Goal: Transaction & Acquisition: Purchase product/service

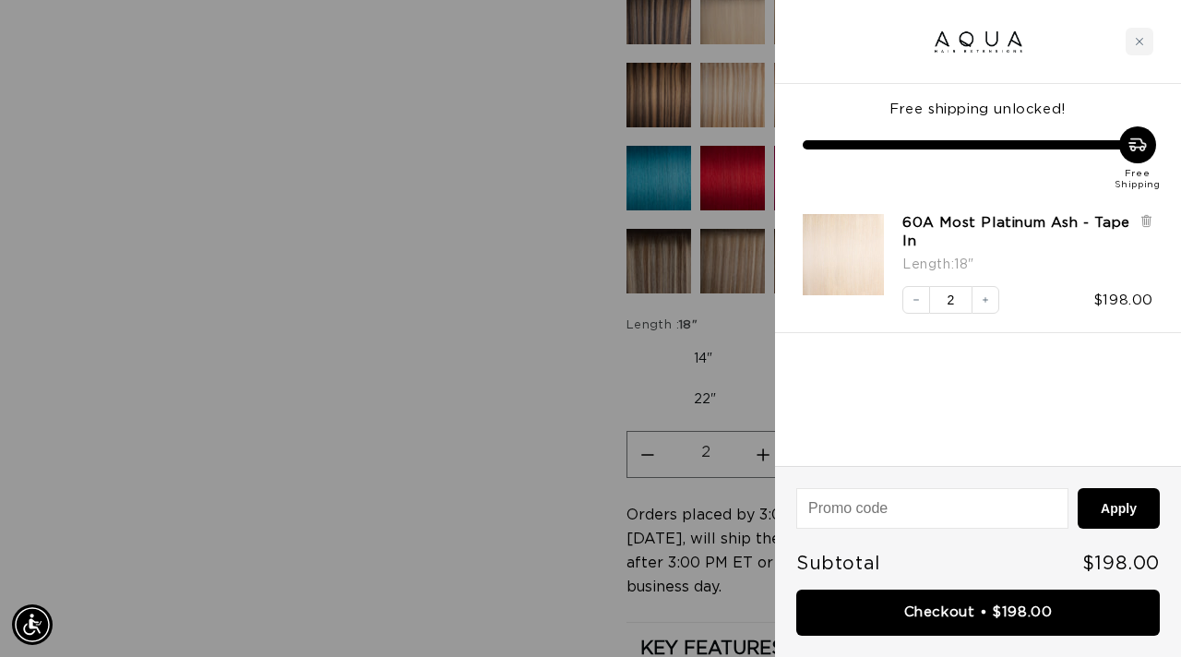
click at [367, 403] on div at bounding box center [590, 328] width 1181 height 657
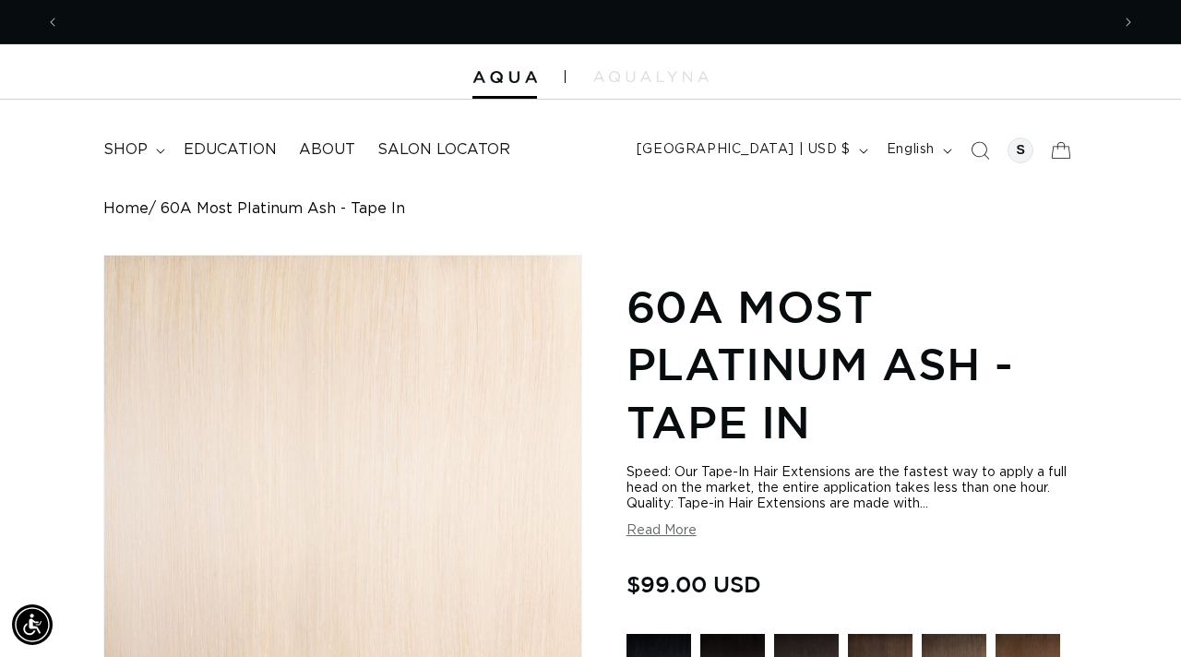
scroll to position [0, 1050]
click at [130, 153] on span "shop" at bounding box center [125, 149] width 44 height 19
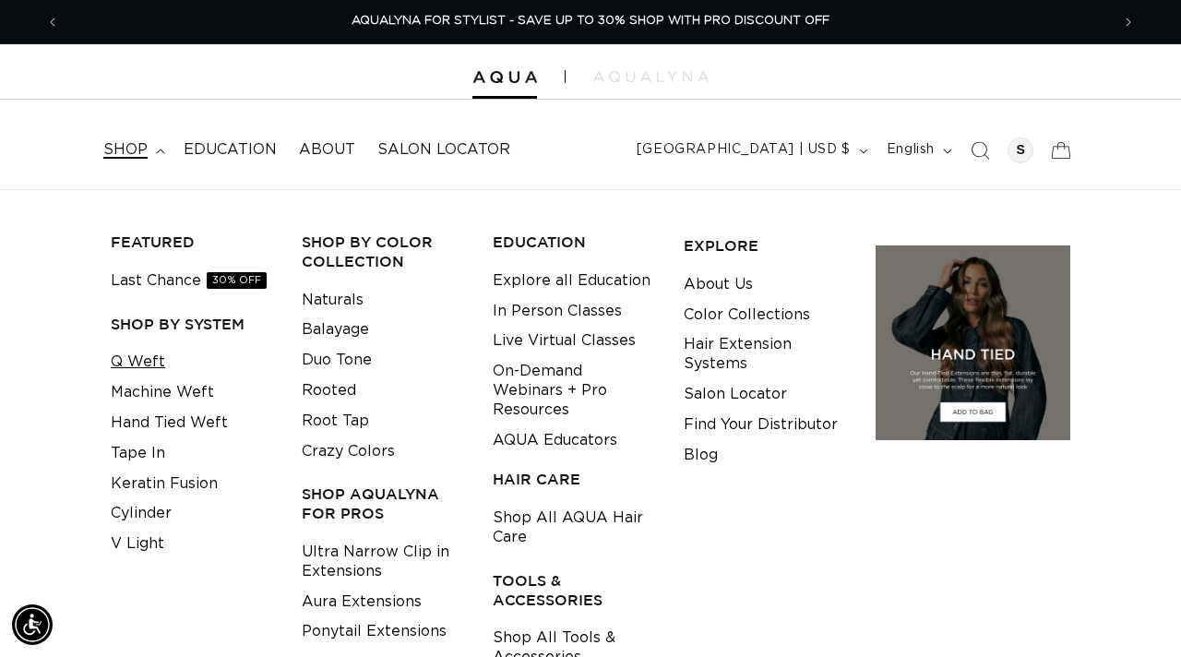
click at [151, 355] on link "Q Weft" at bounding box center [138, 362] width 54 height 30
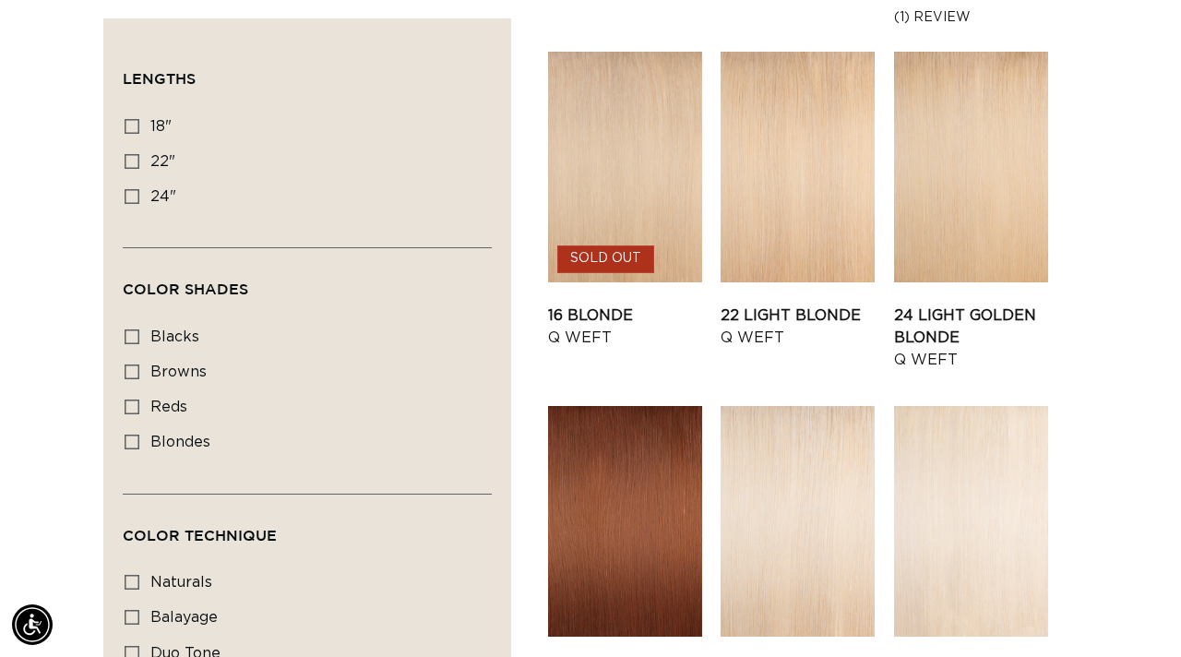
scroll to position [1748, 0]
click at [771, 304] on link "22 Light Blonde Q Weft" at bounding box center [798, 326] width 154 height 44
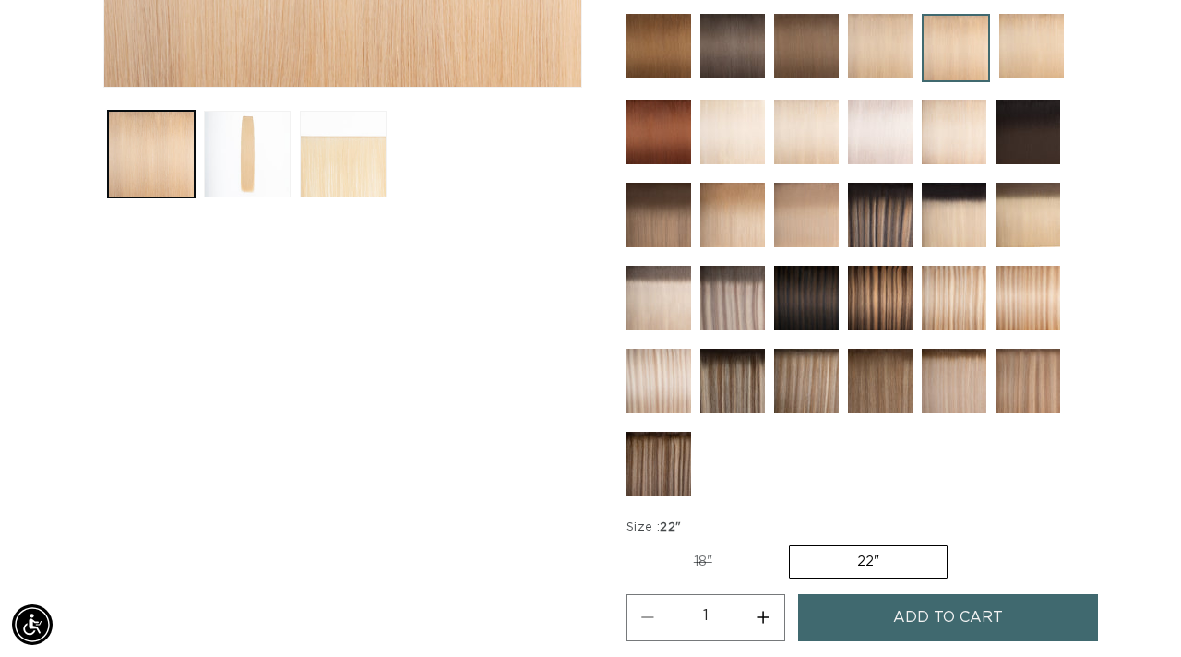
scroll to position [0, 1050]
click at [874, 301] on img at bounding box center [880, 298] width 65 height 65
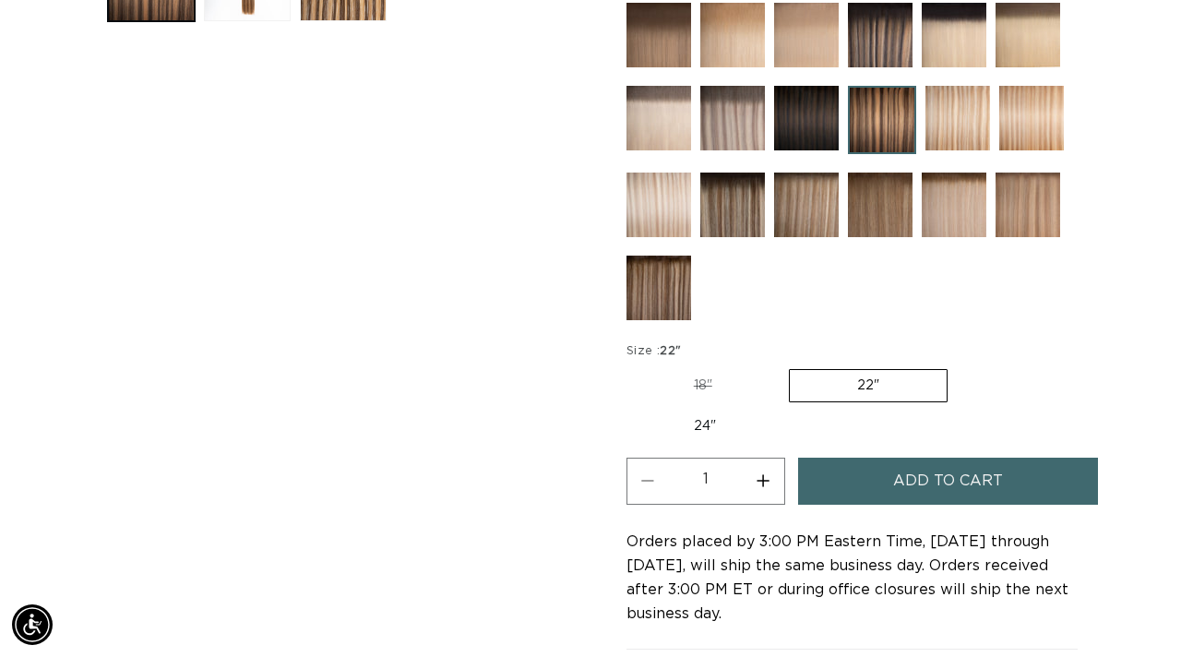
scroll to position [832, 0]
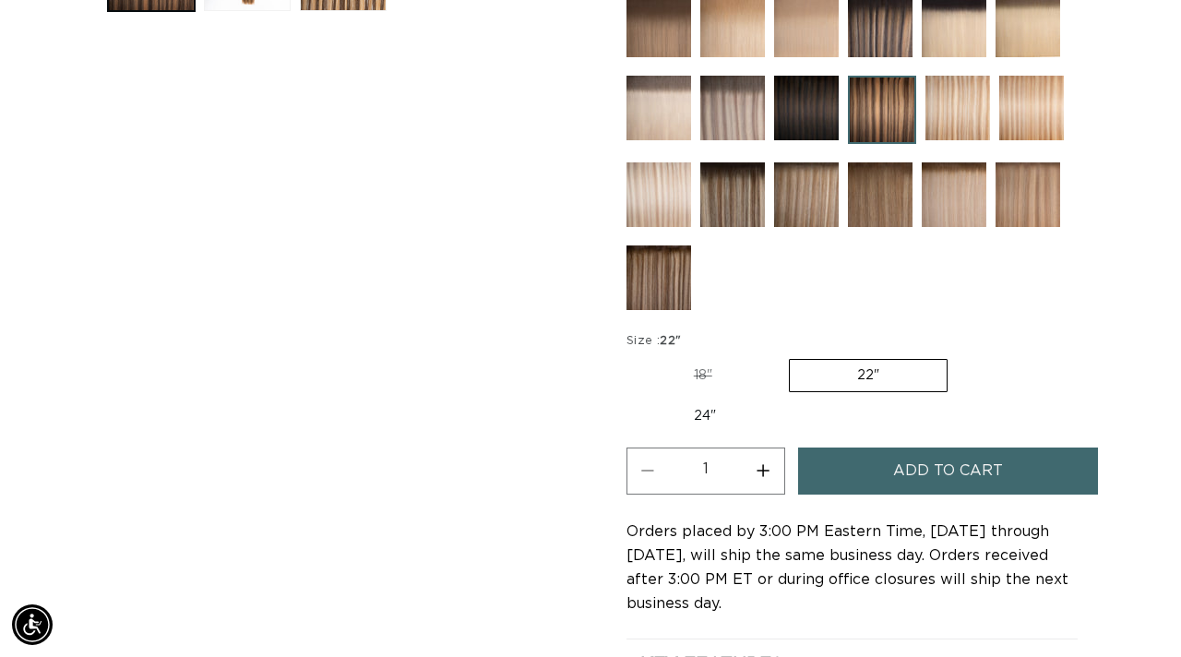
click at [706, 373] on label "18" Variant sold out or unavailable" at bounding box center [702, 375] width 153 height 31
click at [632, 356] on input "18" Variant sold out or unavailable" at bounding box center [631, 355] width 1 height 1
radio input "true"
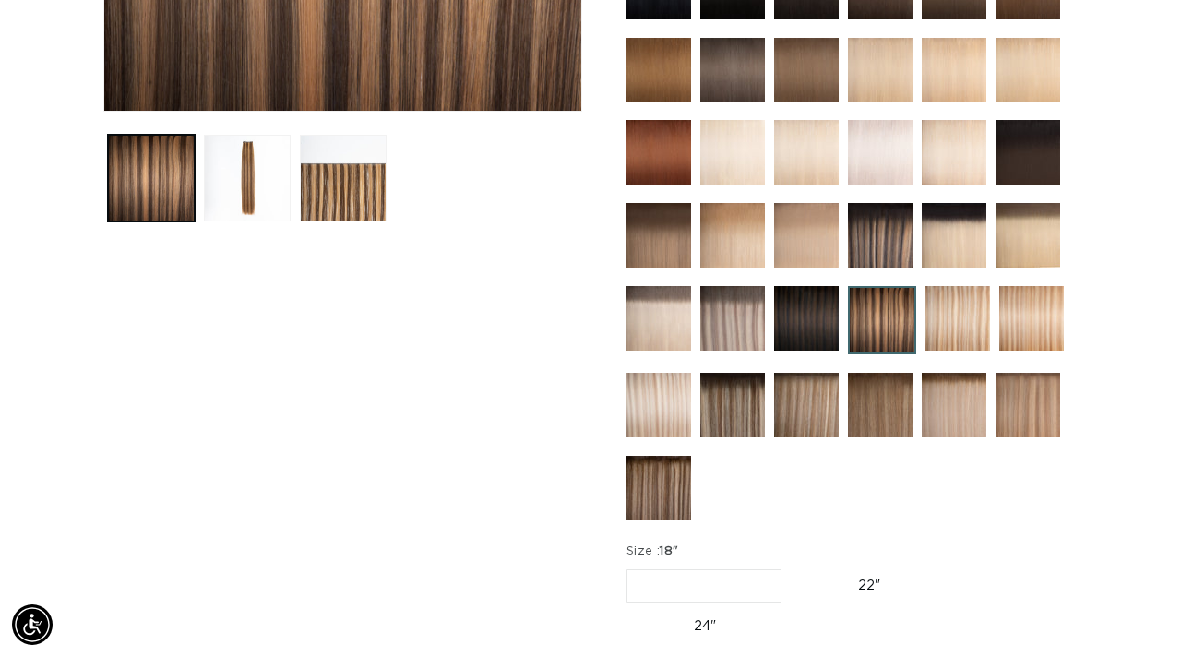
click at [879, 253] on img at bounding box center [880, 235] width 65 height 65
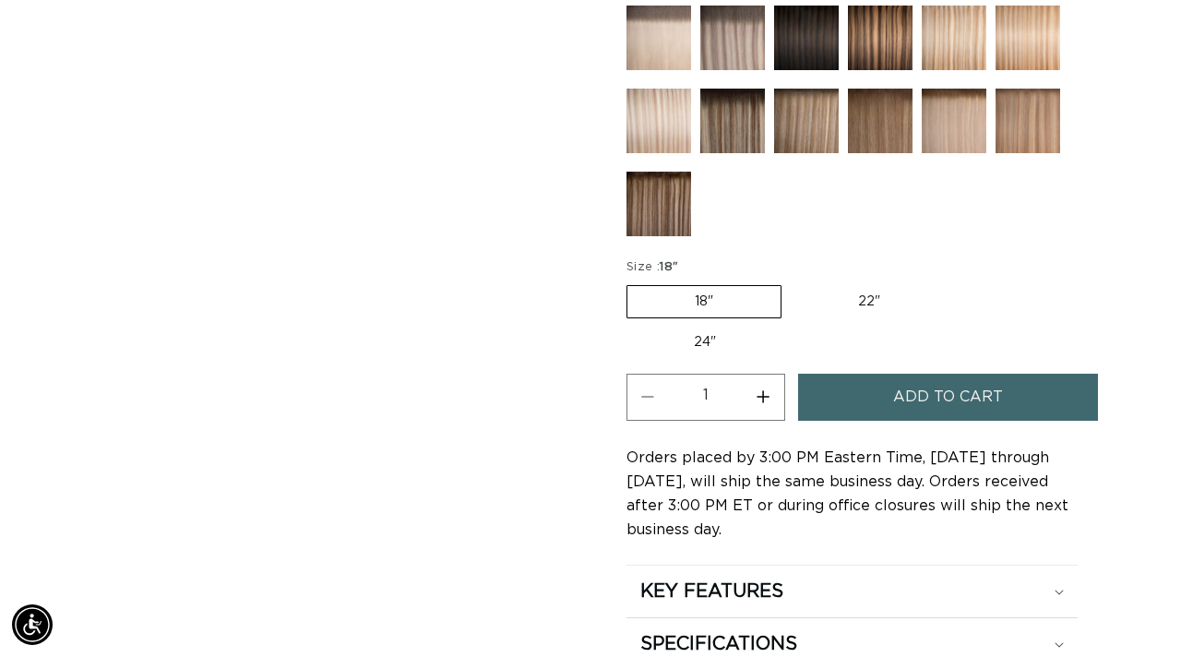
scroll to position [0, 2100]
click at [835, 421] on button "Add to cart" at bounding box center [948, 397] width 300 height 47
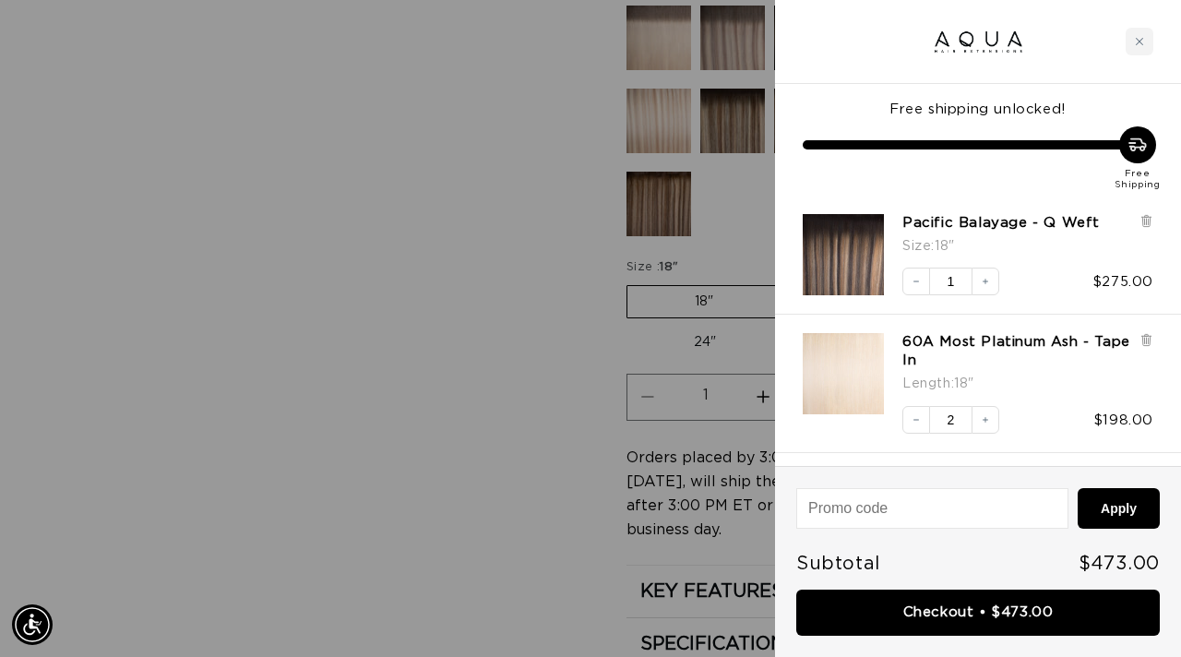
scroll to position [0, 1050]
click at [460, 265] on div at bounding box center [590, 328] width 1181 height 657
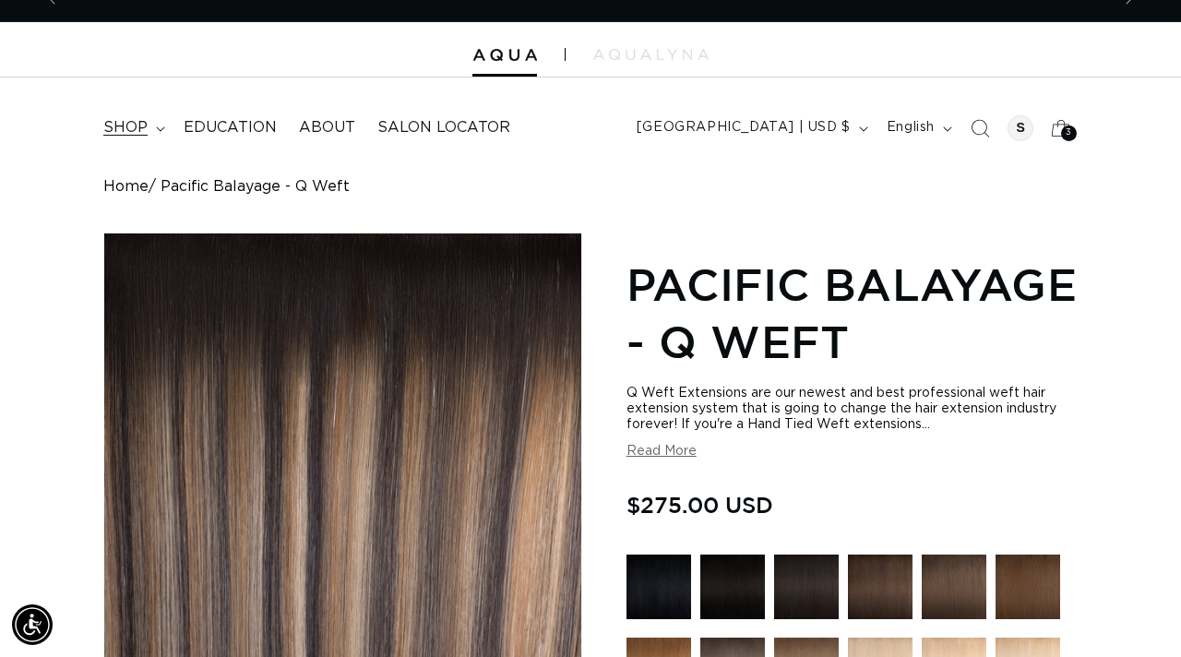
scroll to position [0, 0]
click at [121, 127] on span "shop" at bounding box center [125, 127] width 44 height 19
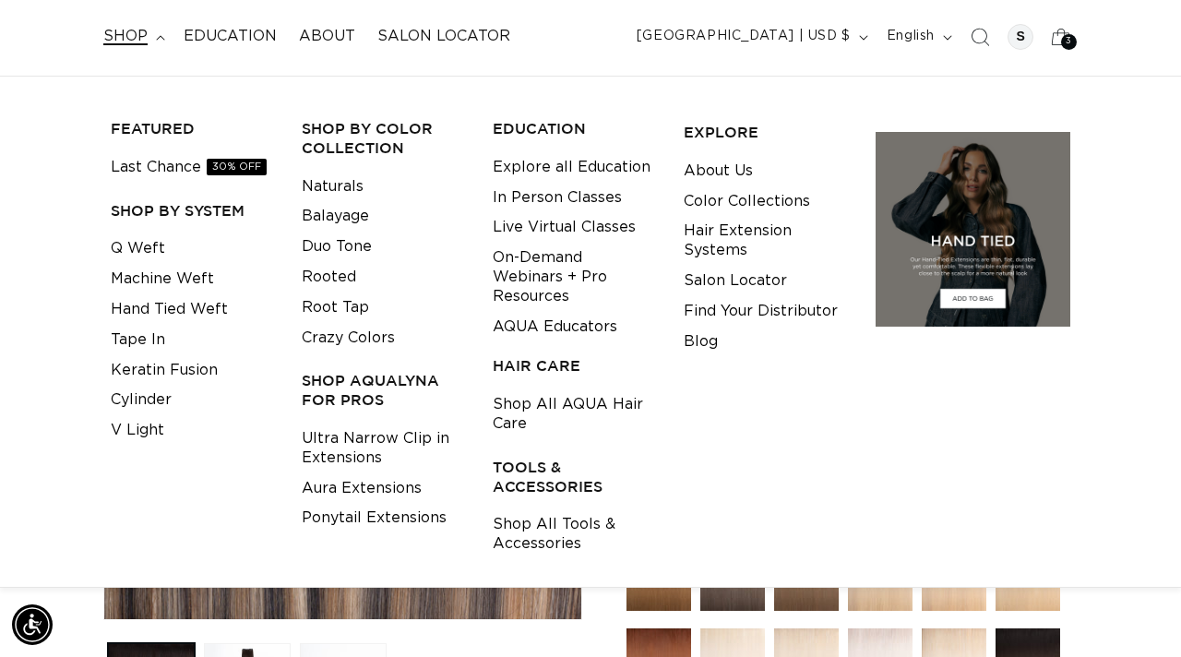
scroll to position [0, 1050]
click at [337, 485] on link "Aura Extensions" at bounding box center [362, 488] width 120 height 30
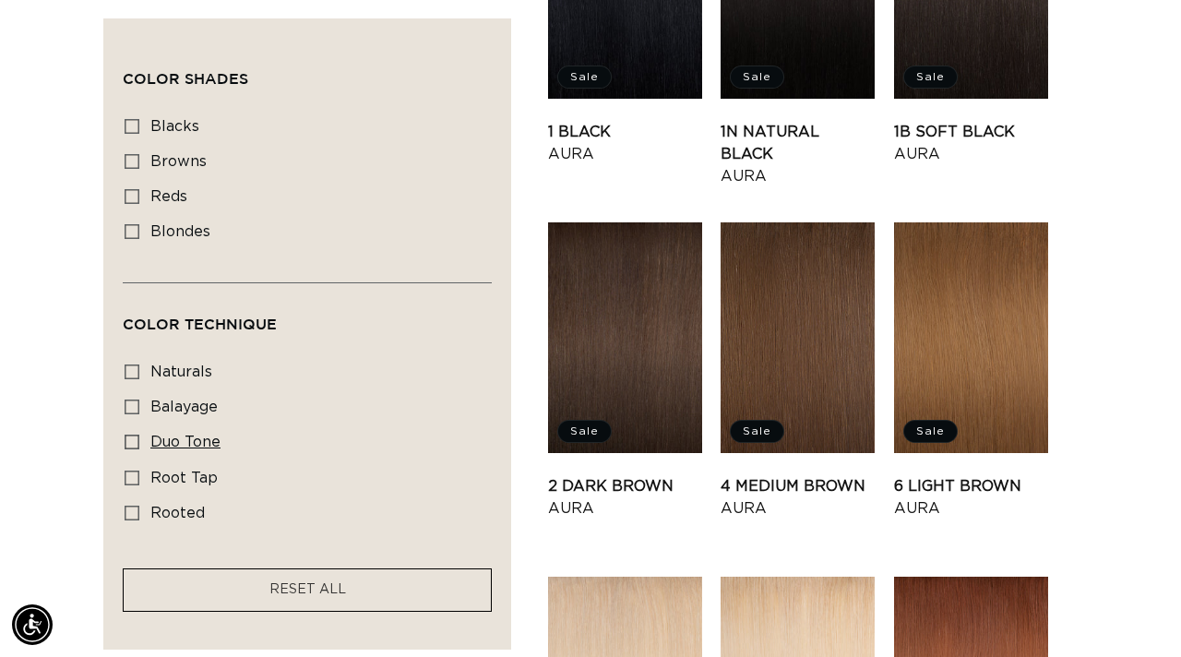
click at [131, 447] on icon at bounding box center [132, 442] width 15 height 15
click at [131, 447] on input "duo tone duo tone (5 products)" at bounding box center [132, 442] width 15 height 15
checkbox input "true"
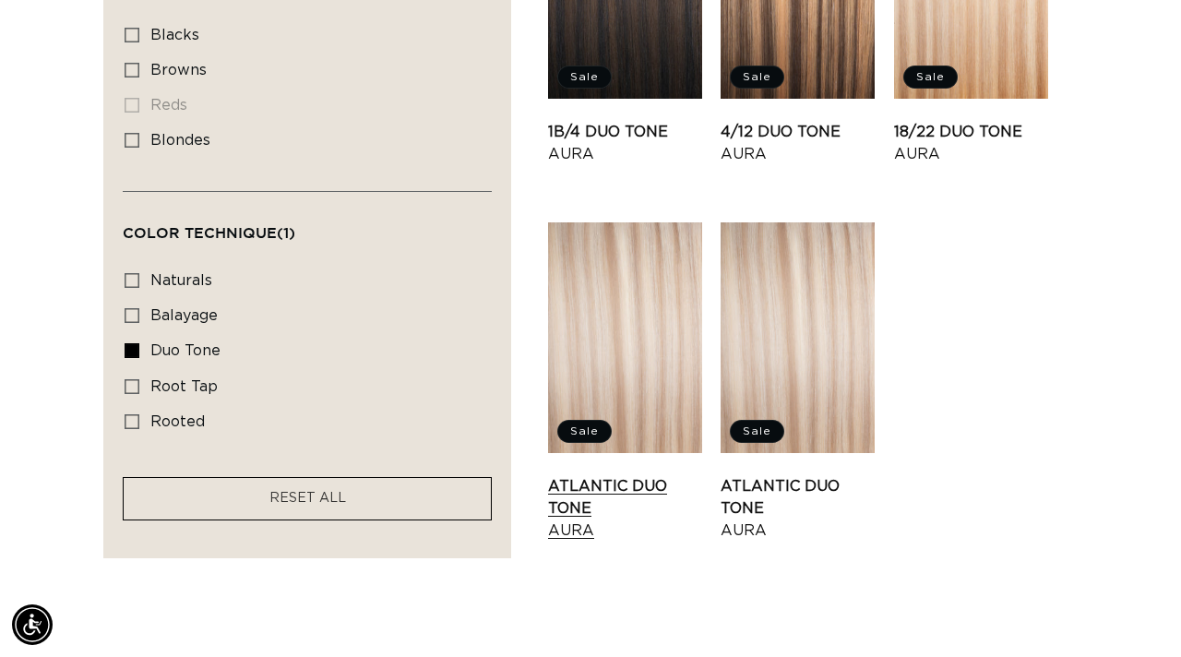
click at [648, 475] on link "Atlantic Duo Tone Aura" at bounding box center [625, 508] width 154 height 66
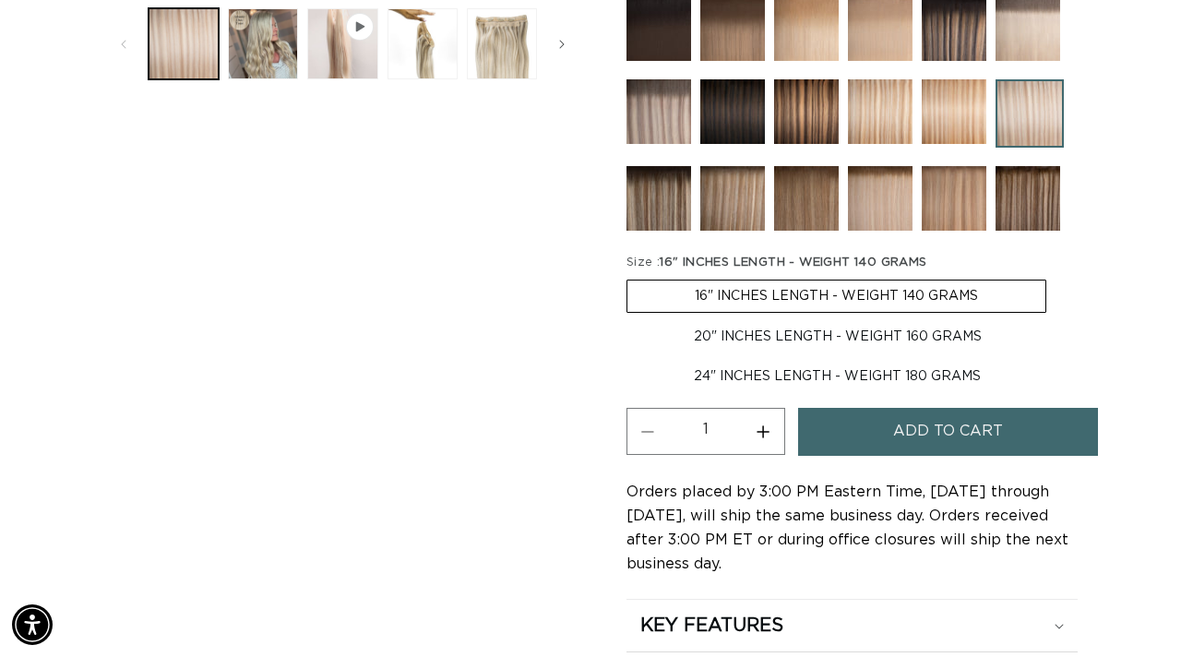
scroll to position [0, 1050]
click at [734, 352] on label "20" INCHES LENGTH - WEIGHT 160 GRAMS Variant sold out or unavailable" at bounding box center [837, 336] width 423 height 31
click at [1055, 277] on input "20" INCHES LENGTH - WEIGHT 160 GRAMS Variant sold out or unavailable" at bounding box center [1055, 276] width 1 height 1
radio input "true"
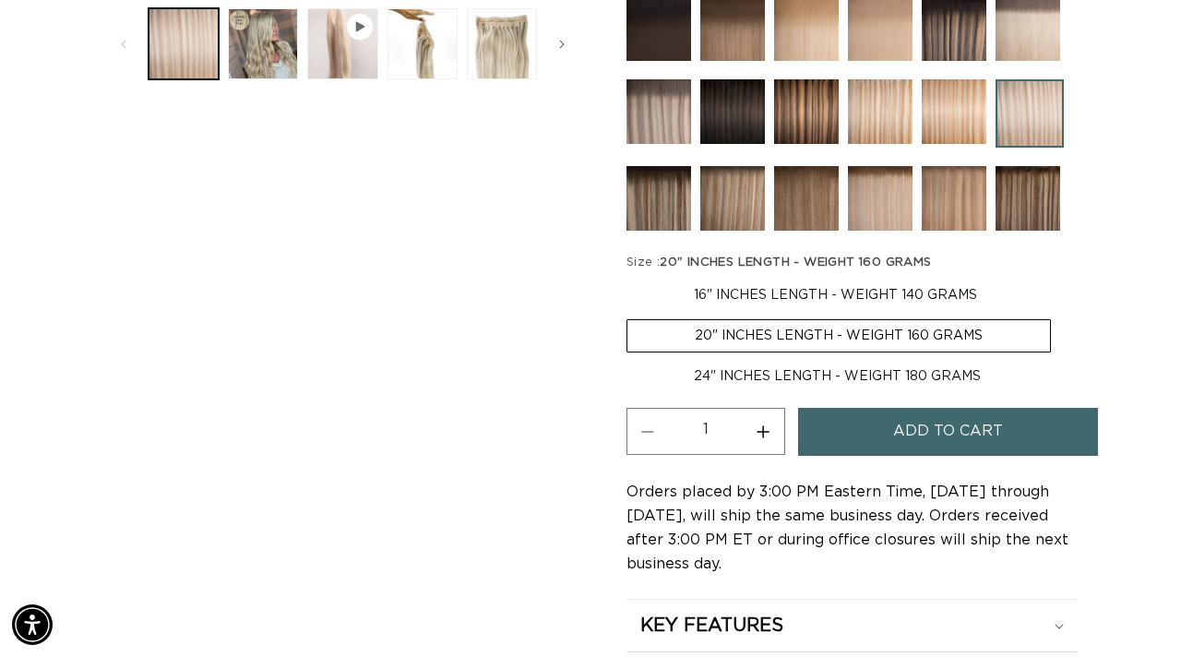
click at [951, 444] on span "Add to cart" at bounding box center [948, 431] width 110 height 47
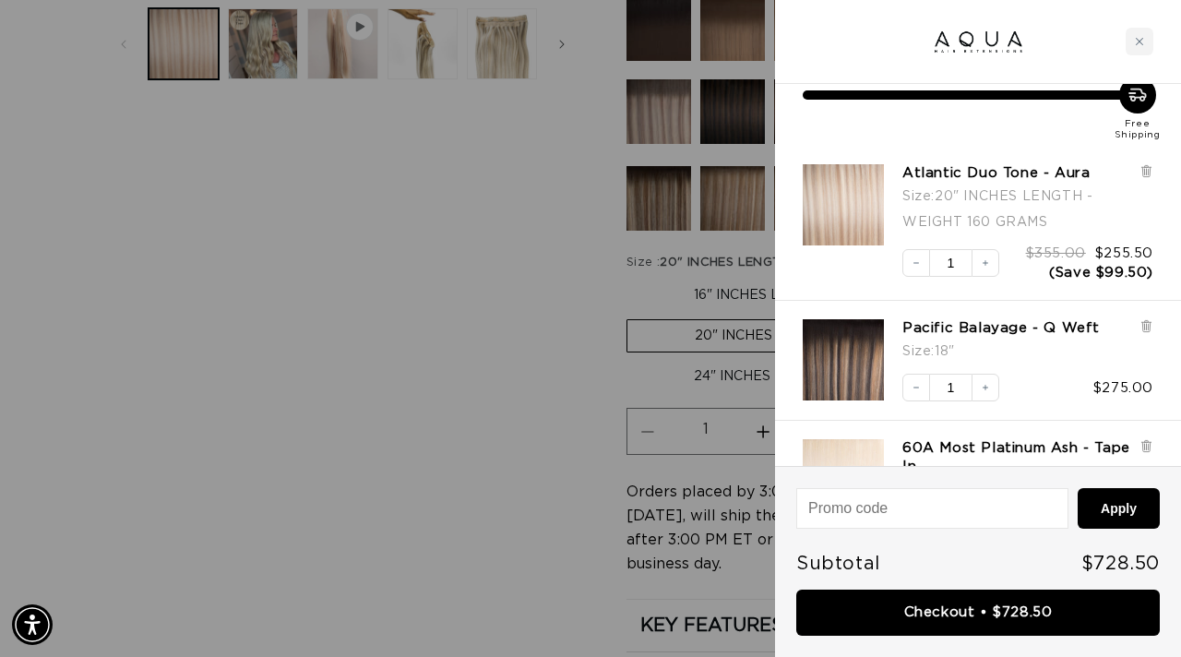
scroll to position [0, 1050]
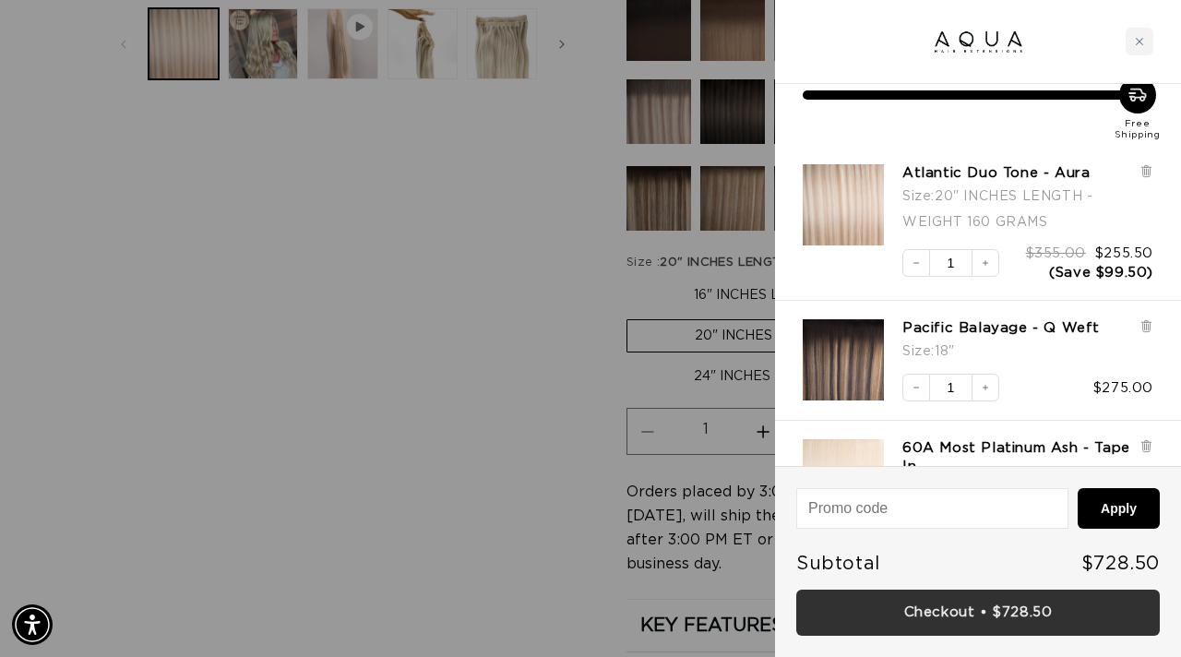
click at [969, 616] on link "Checkout • $728.50" at bounding box center [978, 613] width 364 height 47
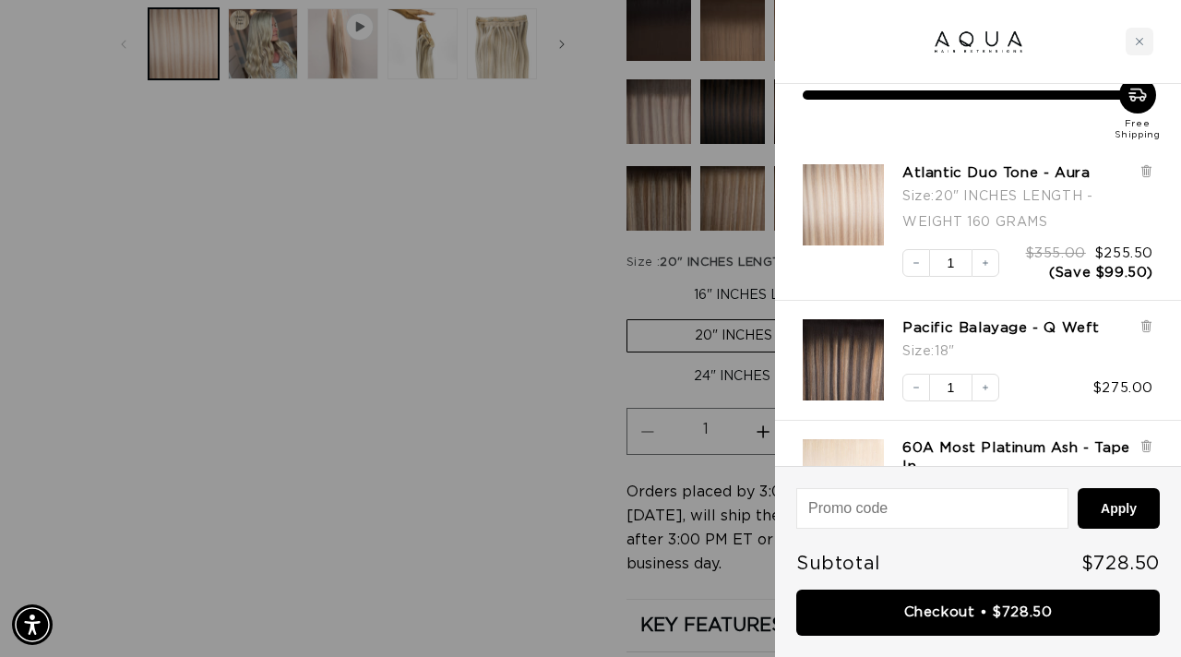
scroll to position [0, 0]
click at [160, 199] on div at bounding box center [590, 328] width 1181 height 657
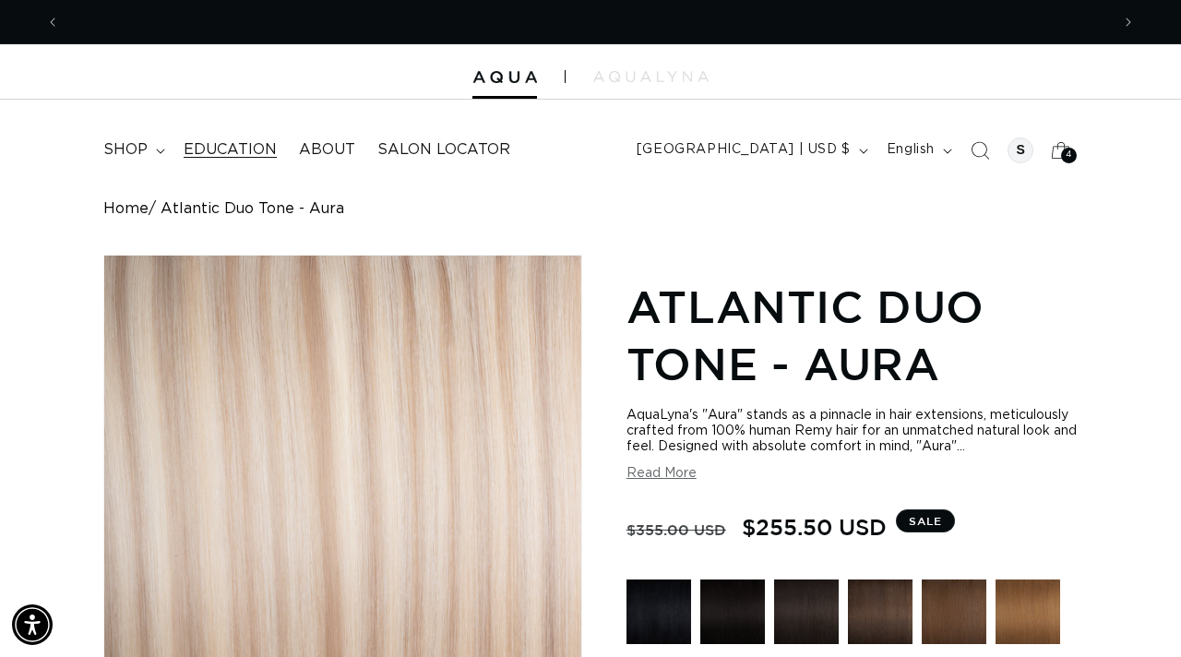
scroll to position [0, 1050]
click at [244, 154] on span "Education" at bounding box center [230, 149] width 93 height 19
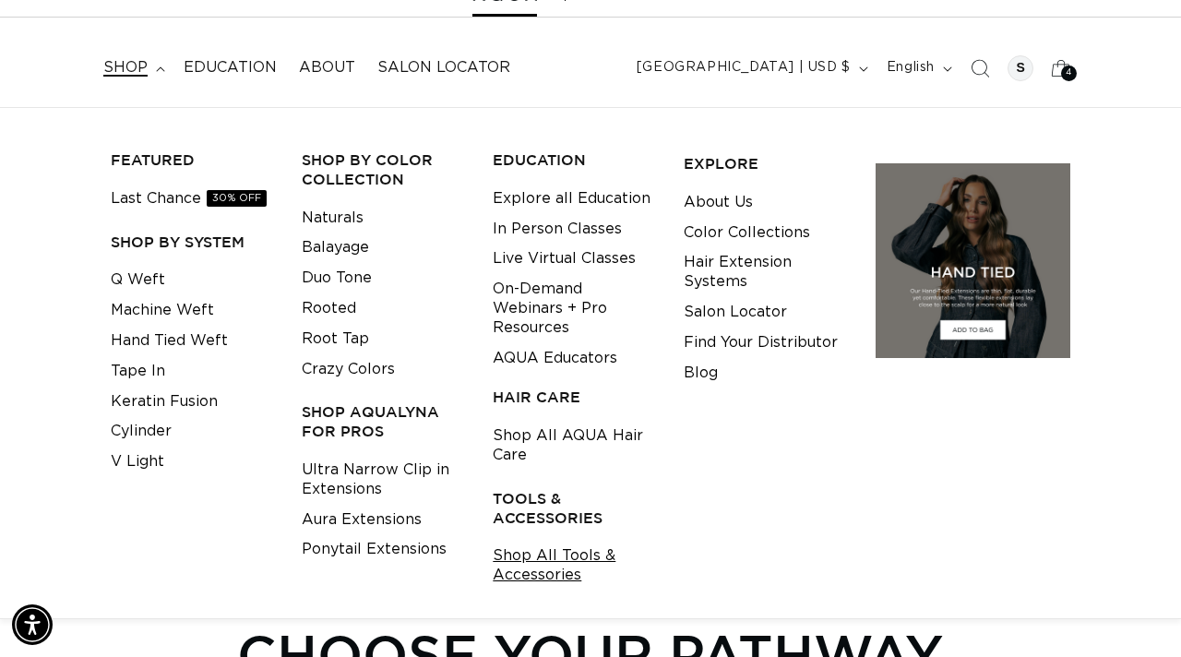
scroll to position [0, 1050]
click at [536, 442] on link "Shop All AQUA Hair Care" at bounding box center [574, 446] width 162 height 50
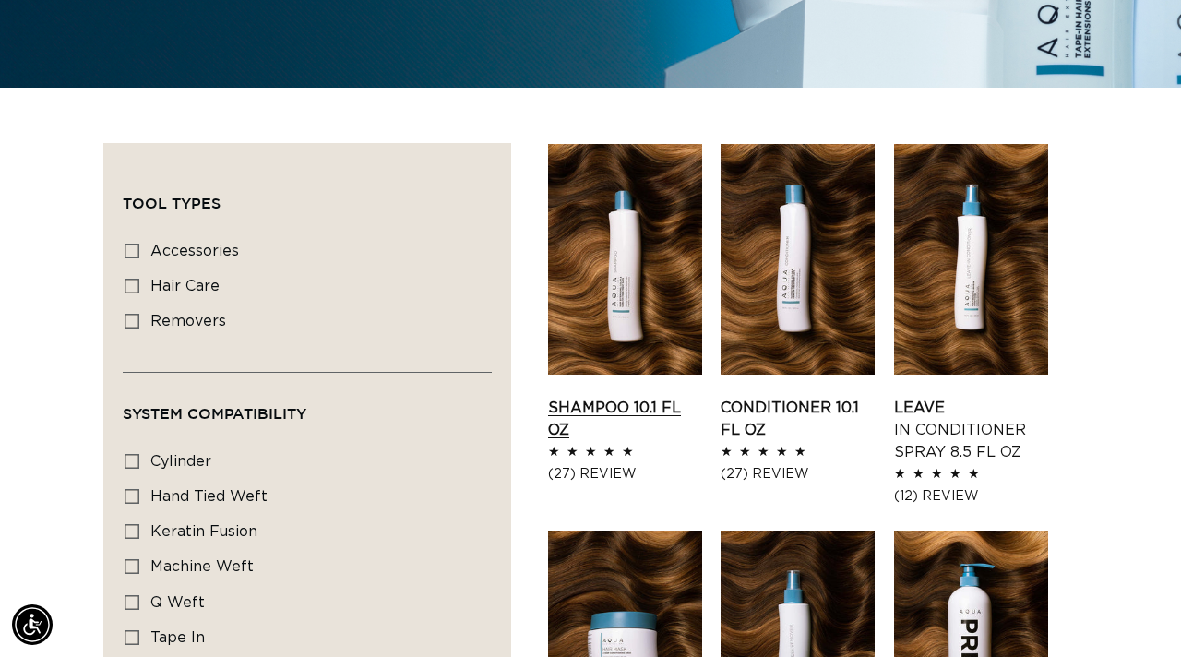
scroll to position [0, 1050]
click at [613, 397] on link "Shampoo 10.1 fl oz" at bounding box center [625, 419] width 154 height 44
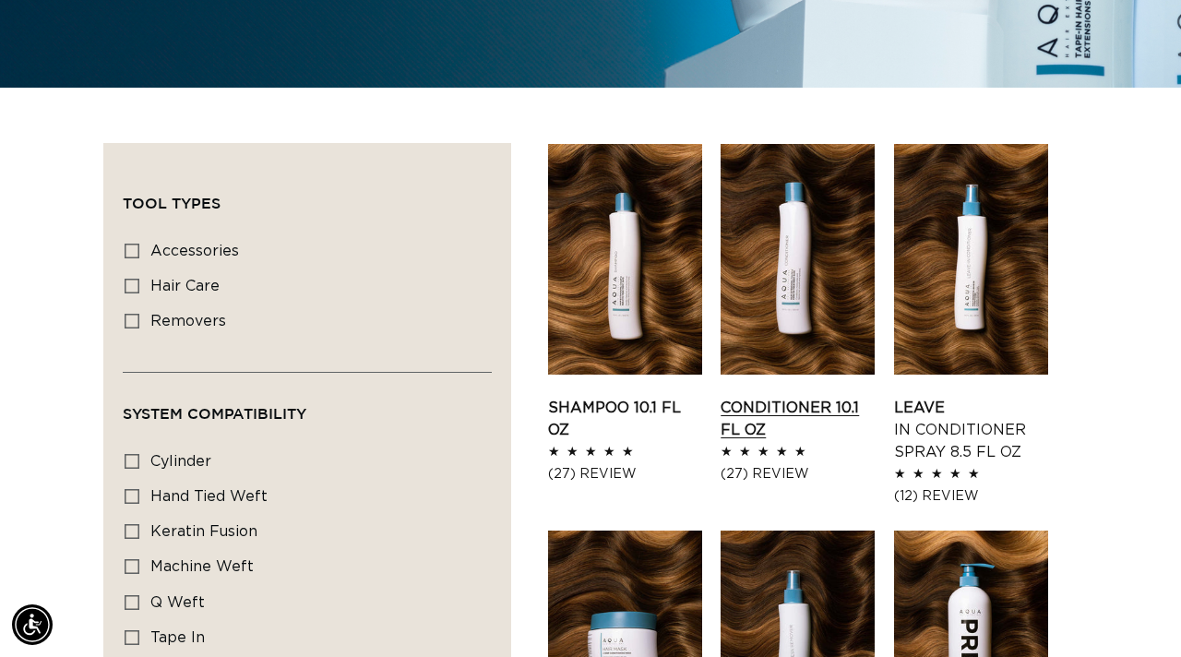
scroll to position [0, 2100]
click at [745, 397] on link "Conditioner 10.1 fl oz" at bounding box center [798, 419] width 154 height 44
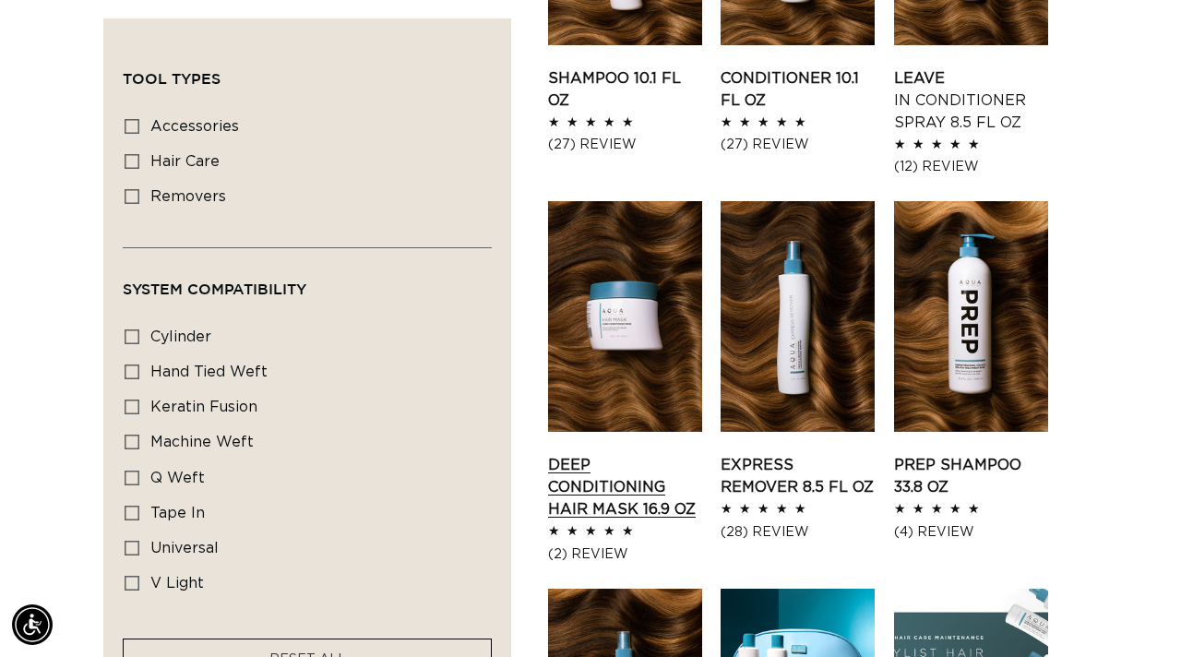
click at [625, 454] on link "Deep Conditioning Hair Mask 16.9 oz" at bounding box center [625, 487] width 154 height 66
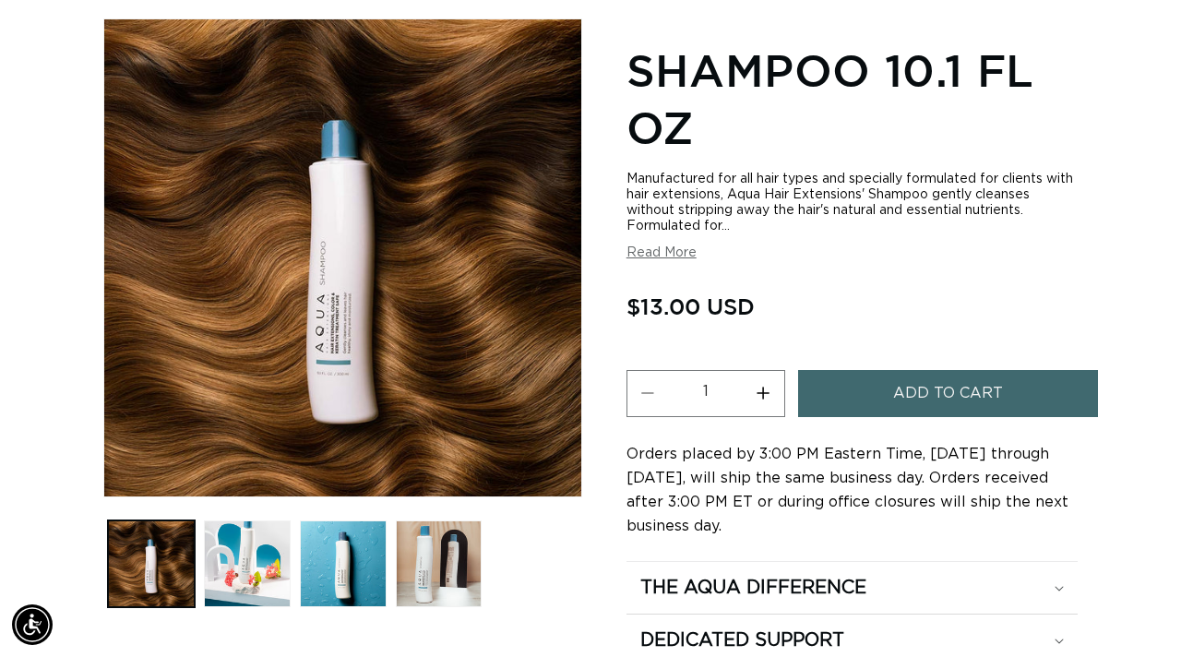
scroll to position [238, 0]
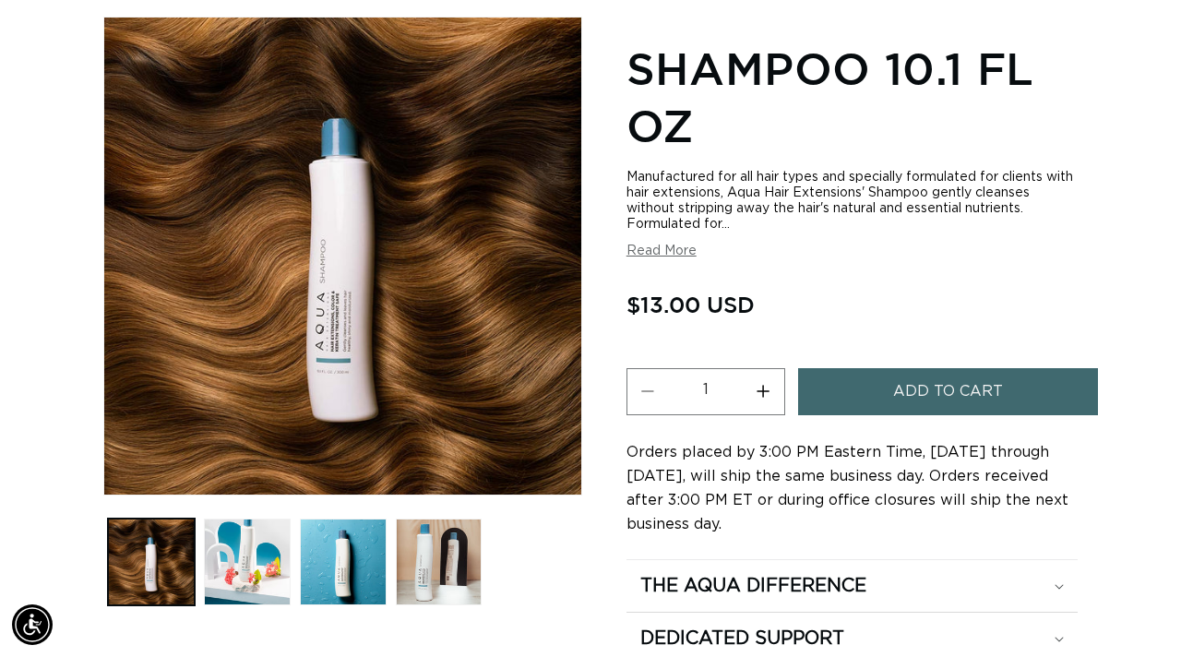
click at [767, 389] on button "Increase quantity for Shampoo 10.1 fl oz" at bounding box center [764, 391] width 42 height 47
type input "2"
click at [879, 393] on button "Add to cart" at bounding box center [948, 391] width 300 height 47
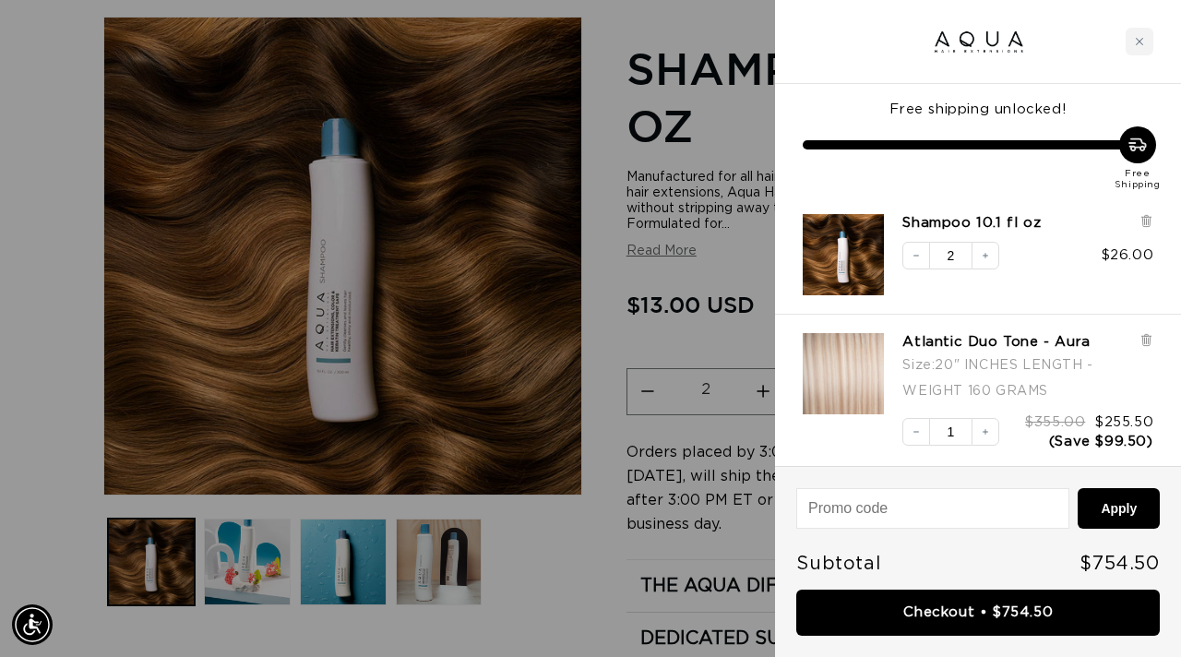
click at [744, 270] on div at bounding box center [590, 328] width 1181 height 657
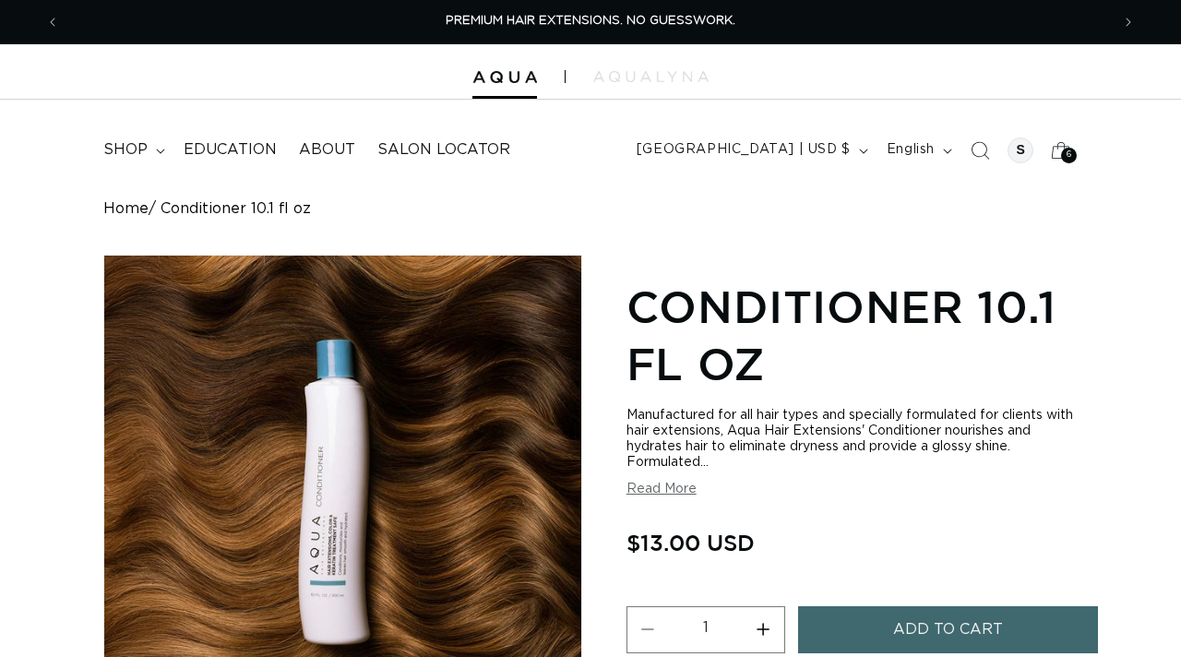
click at [764, 627] on button "Increase quantity for Conditioner 10.1 fl oz" at bounding box center [764, 629] width 42 height 47
type input "2"
click at [851, 617] on button "Add to cart" at bounding box center [948, 629] width 300 height 47
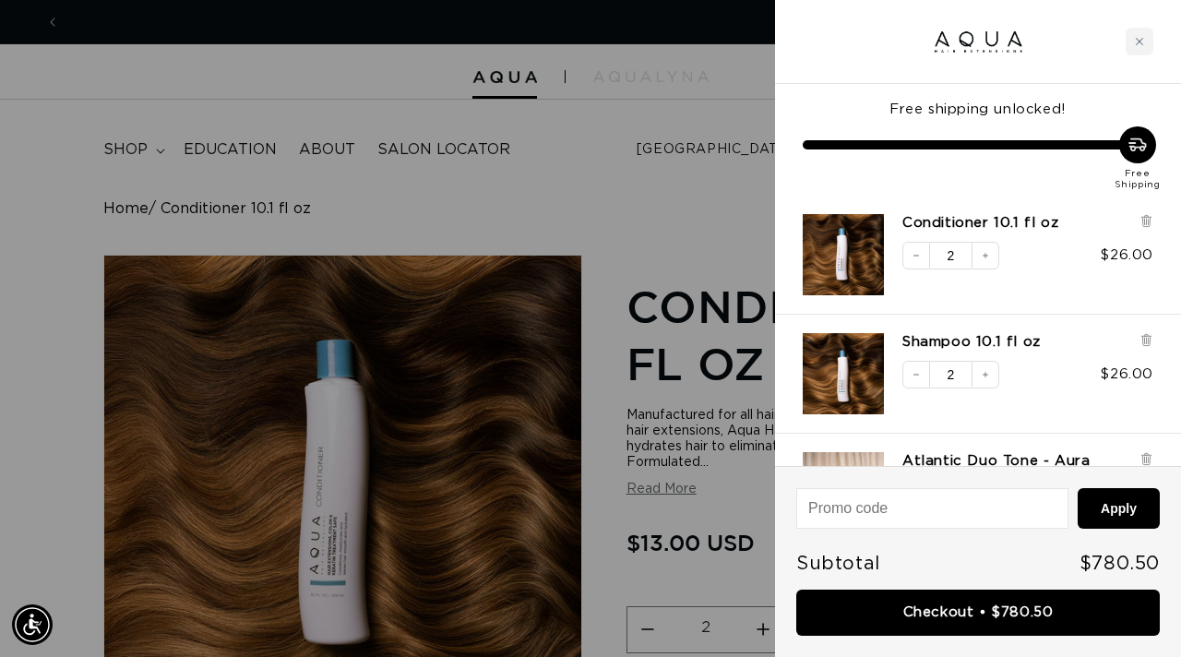
scroll to position [0, 2100]
click at [685, 206] on div at bounding box center [590, 328] width 1181 height 657
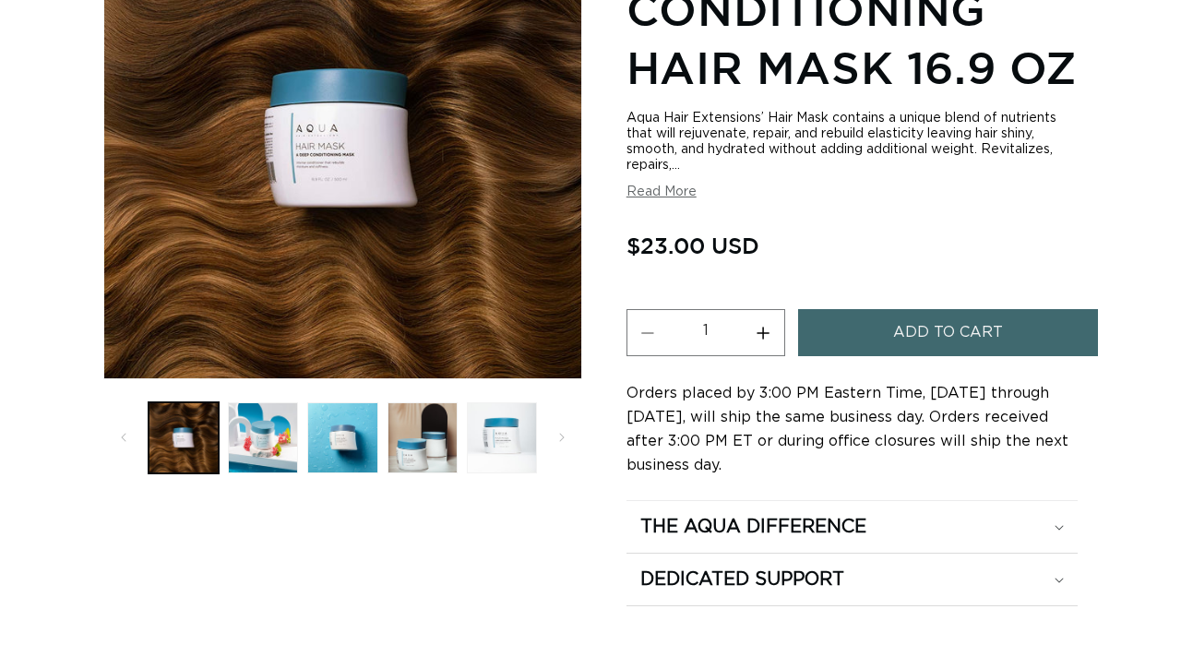
scroll to position [364, 0]
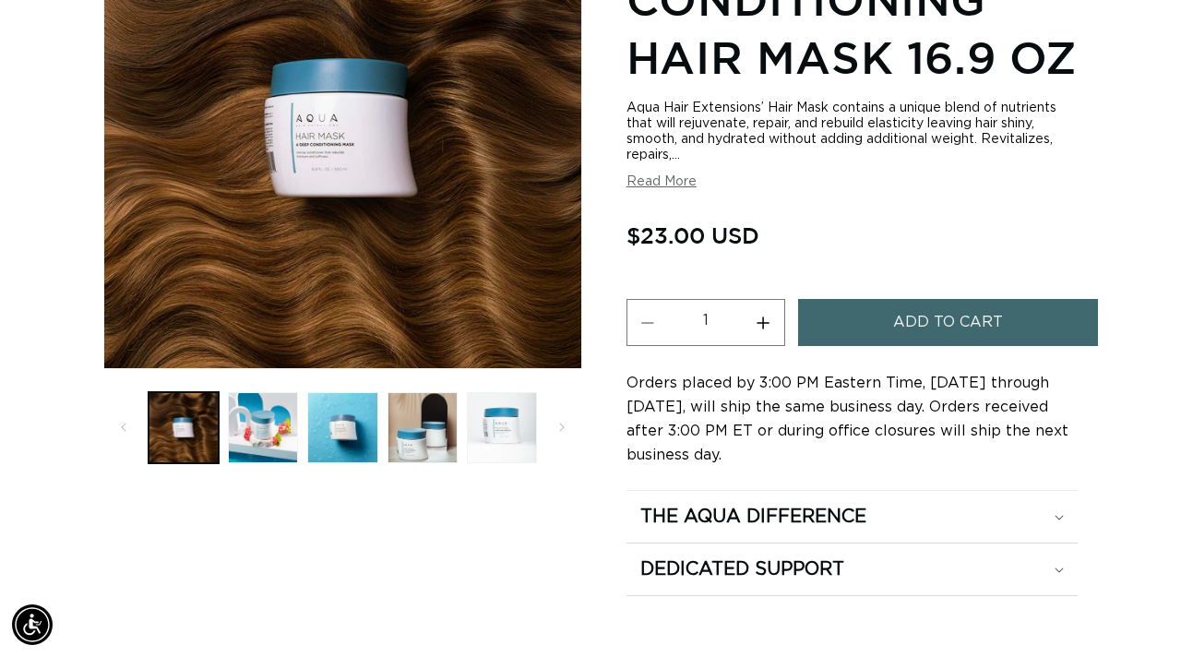
click at [885, 346] on button "Add to cart" at bounding box center [948, 322] width 300 height 47
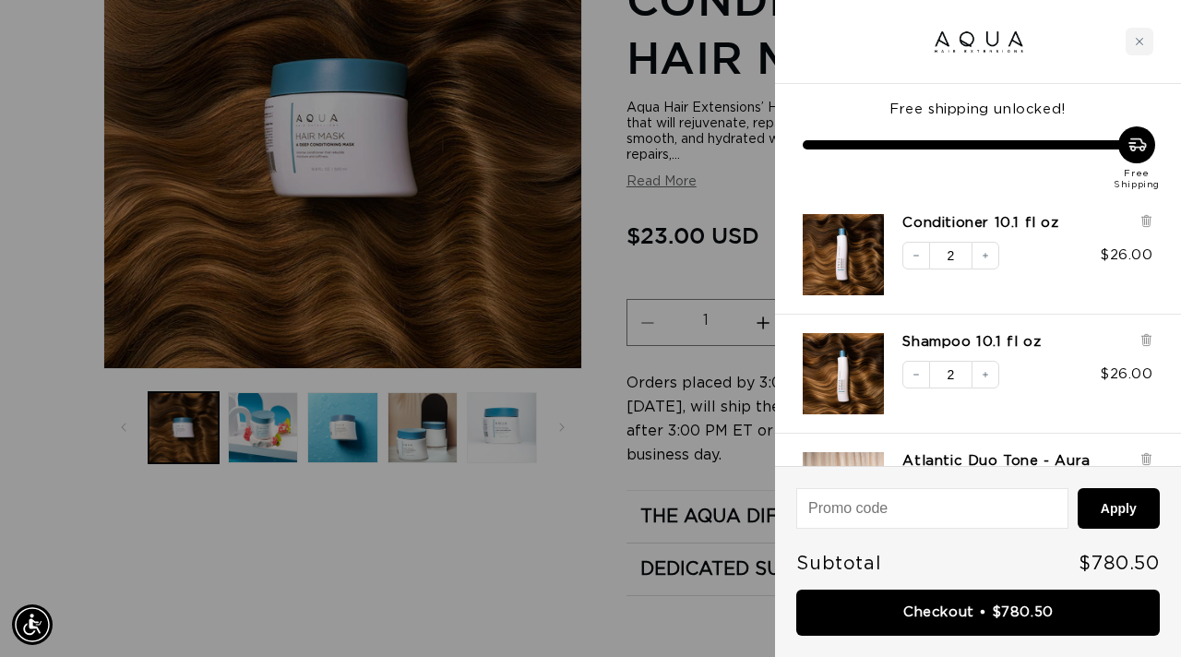
scroll to position [0, 1050]
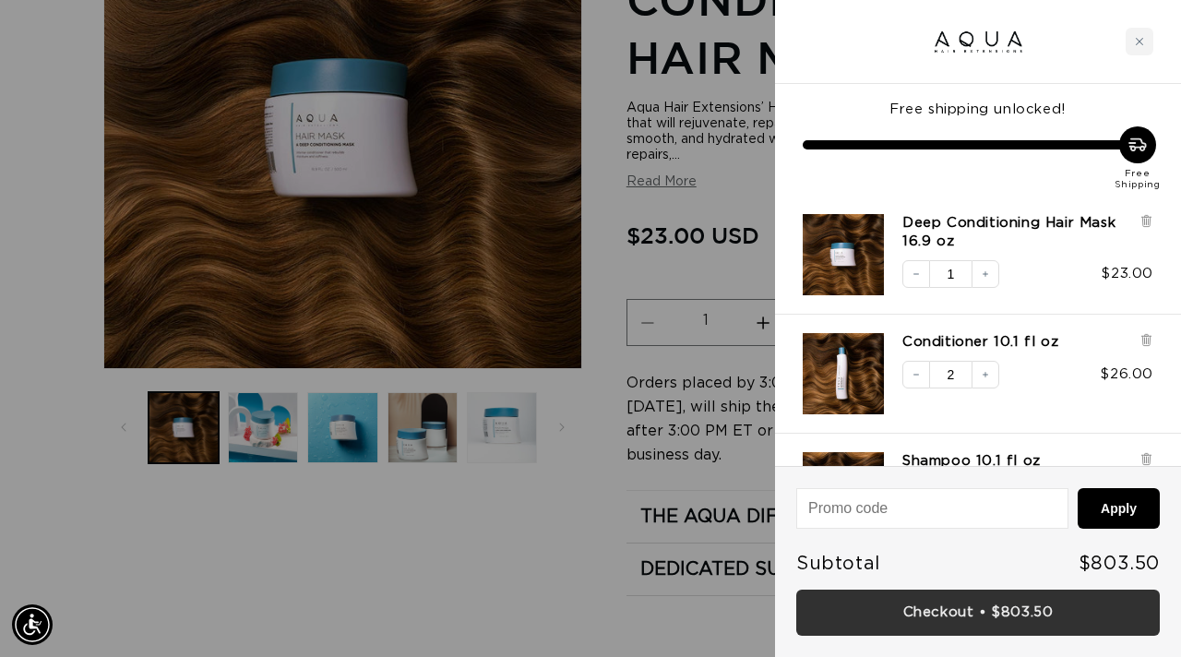
click at [902, 602] on link "Checkout • $803.50" at bounding box center [978, 613] width 364 height 47
